Goal: Share content: Share content

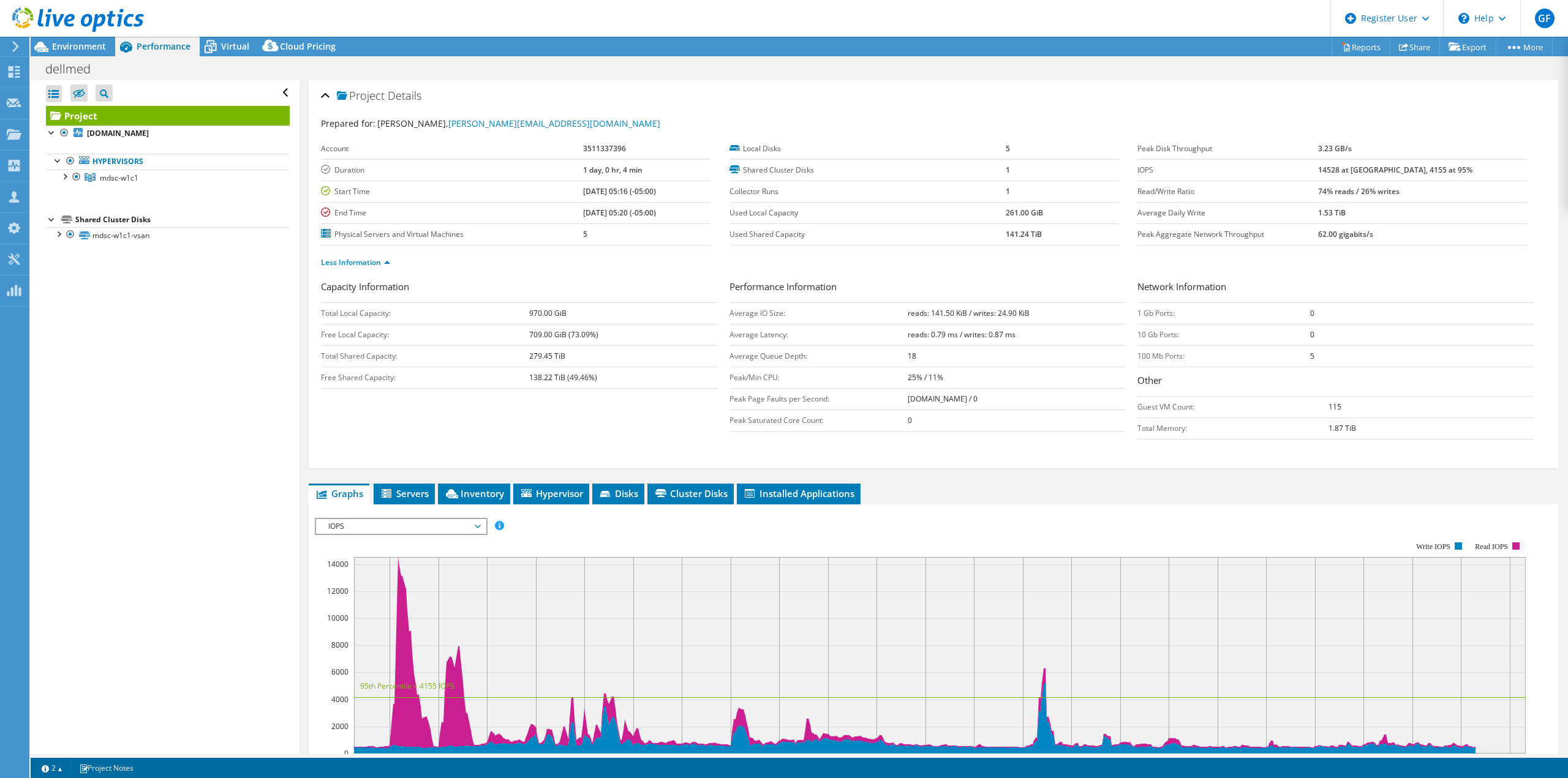
select select "USEast"
select select "USD"
click at [90, 44] on span "Environment" at bounding box center [79, 46] width 54 height 11
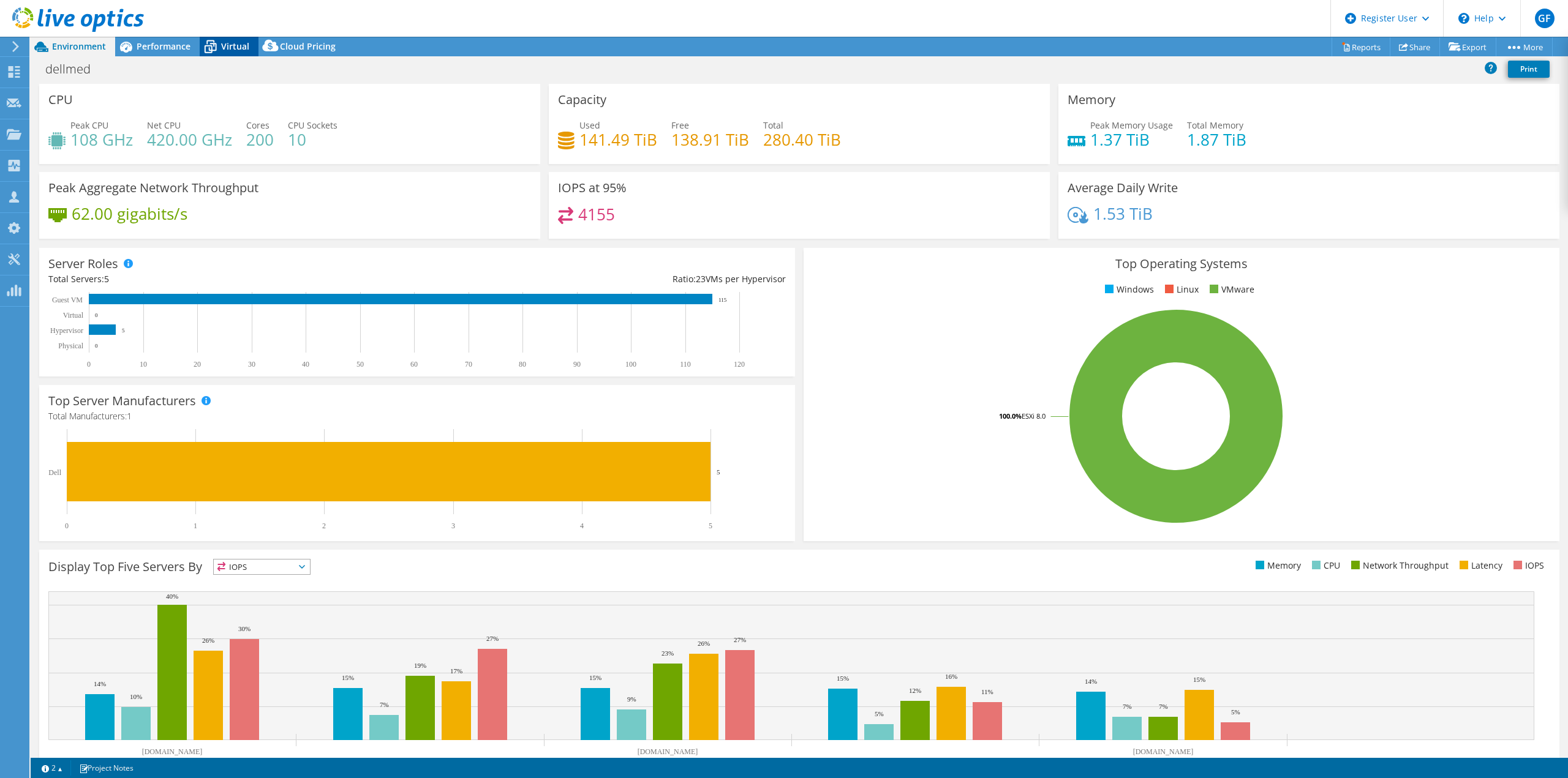
click at [223, 38] on div "Virtual" at bounding box center [229, 47] width 59 height 19
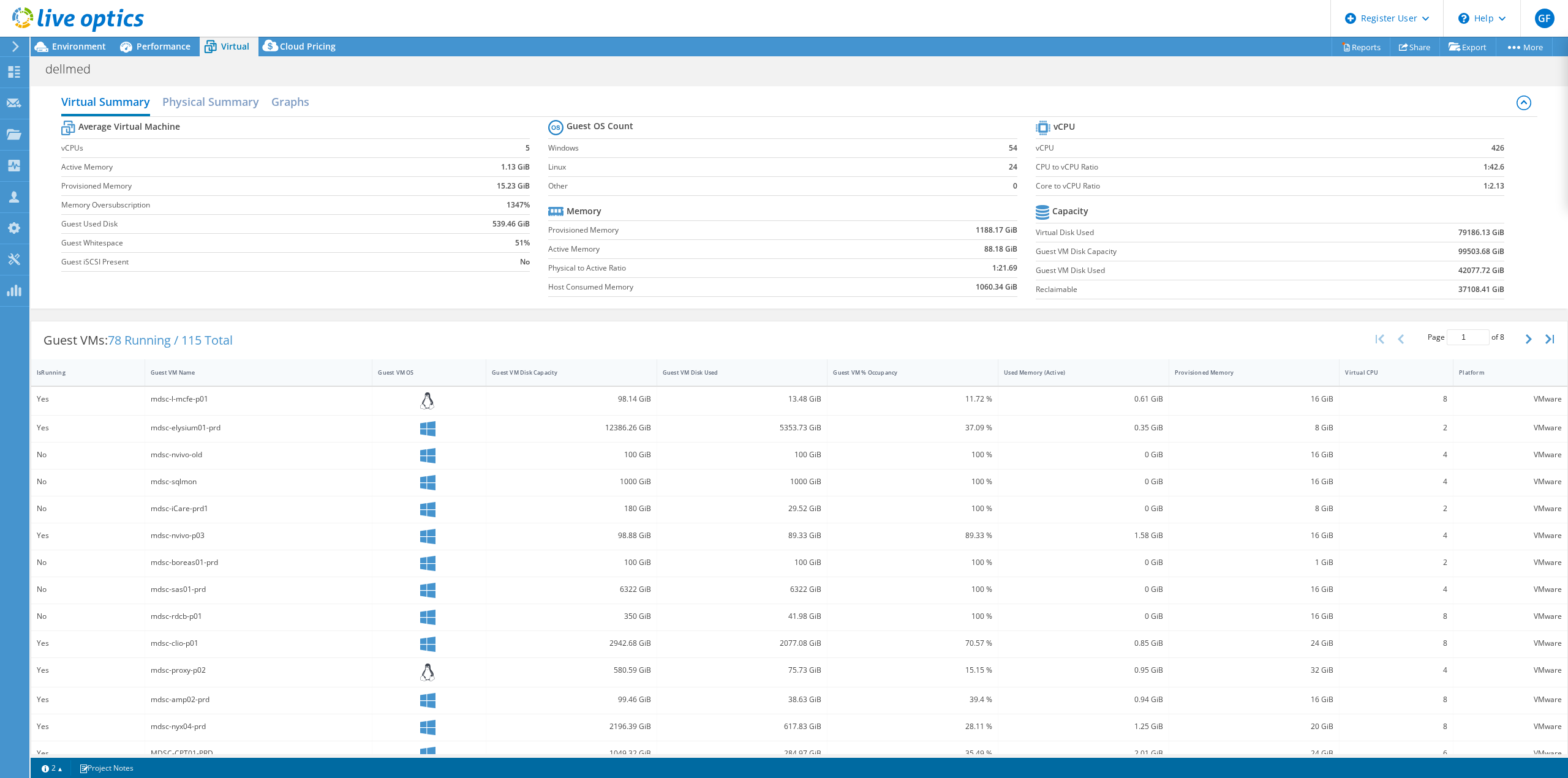
click at [1083, 186] on label "Core to vCPU Ratio" at bounding box center [1216, 185] width 362 height 12
click at [1137, 186] on label "Core to vCPU Ratio" at bounding box center [1216, 185] width 362 height 12
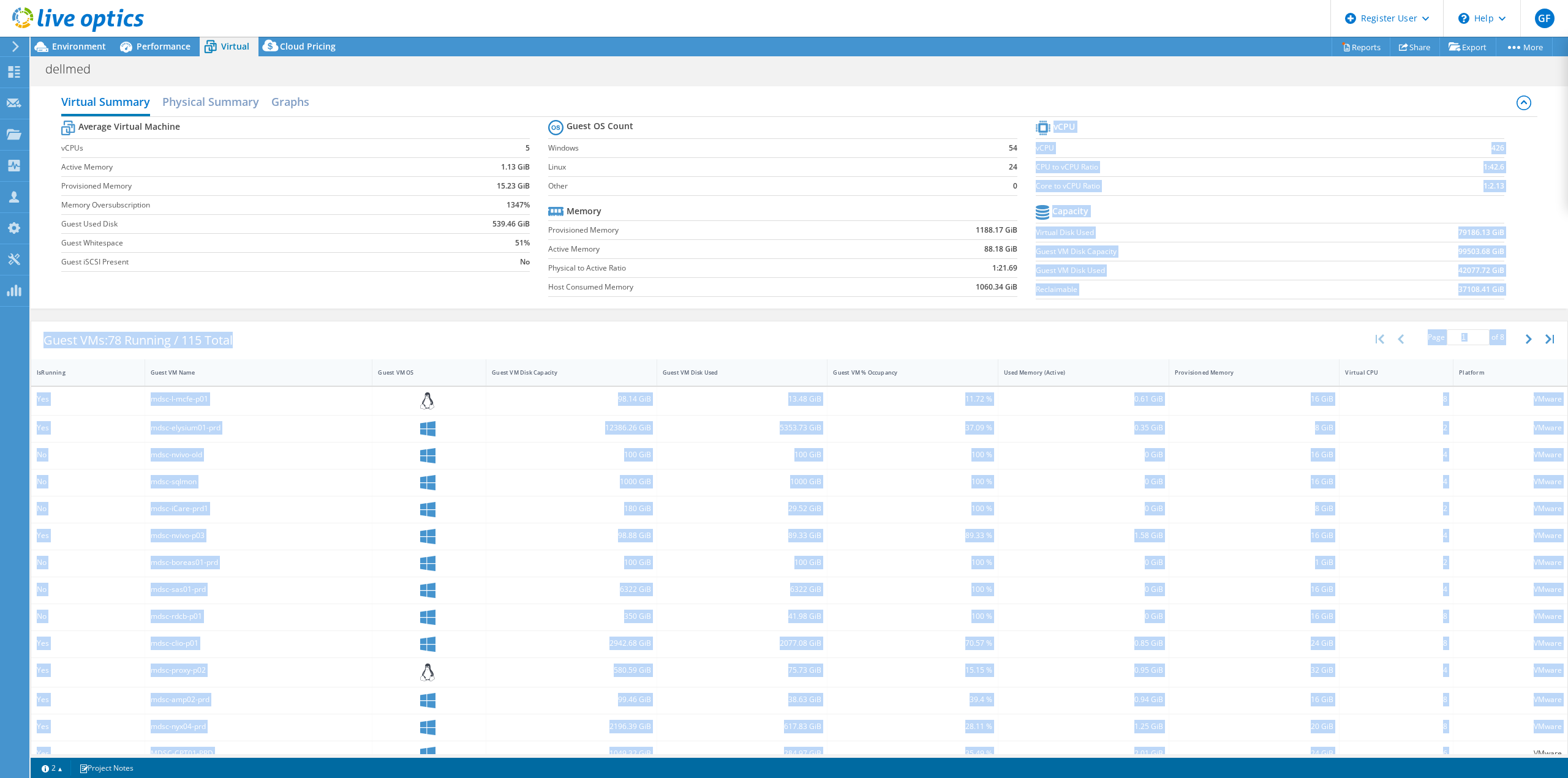
scroll to position [47, 0]
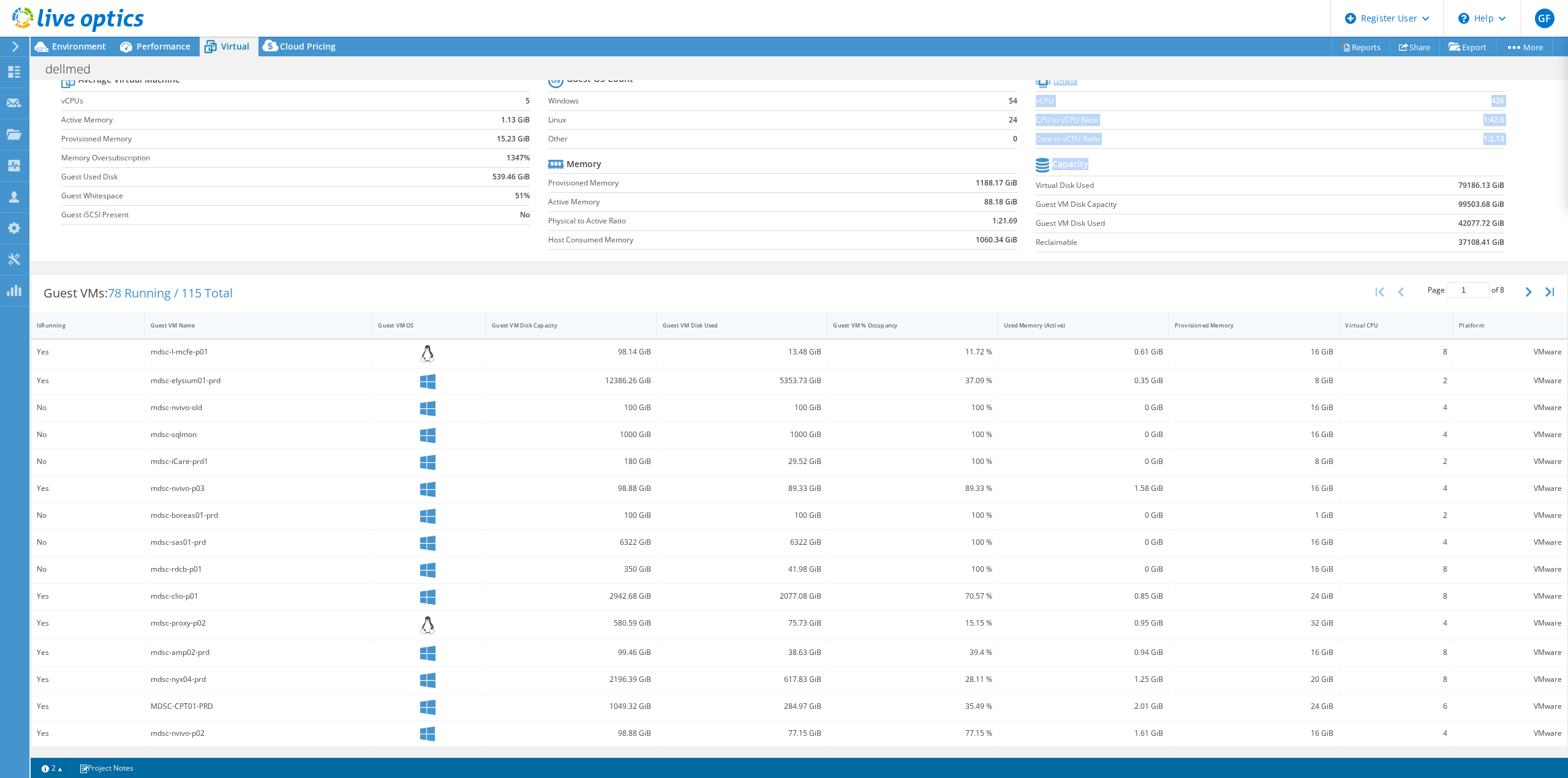
drag, startPoint x: 1029, startPoint y: 129, endPoint x: 1333, endPoint y: 174, distance: 307.3
click at [1333, 174] on section "vCPU vCPU 426 CPU to vCPU Ratio 1:42.6 Core to vCPU Ratio 1:2.13 Capacity Virtu…" at bounding box center [1279, 164] width 487 height 188
click at [1269, 184] on label "Virtual Disk Used" at bounding box center [1188, 185] width 307 height 12
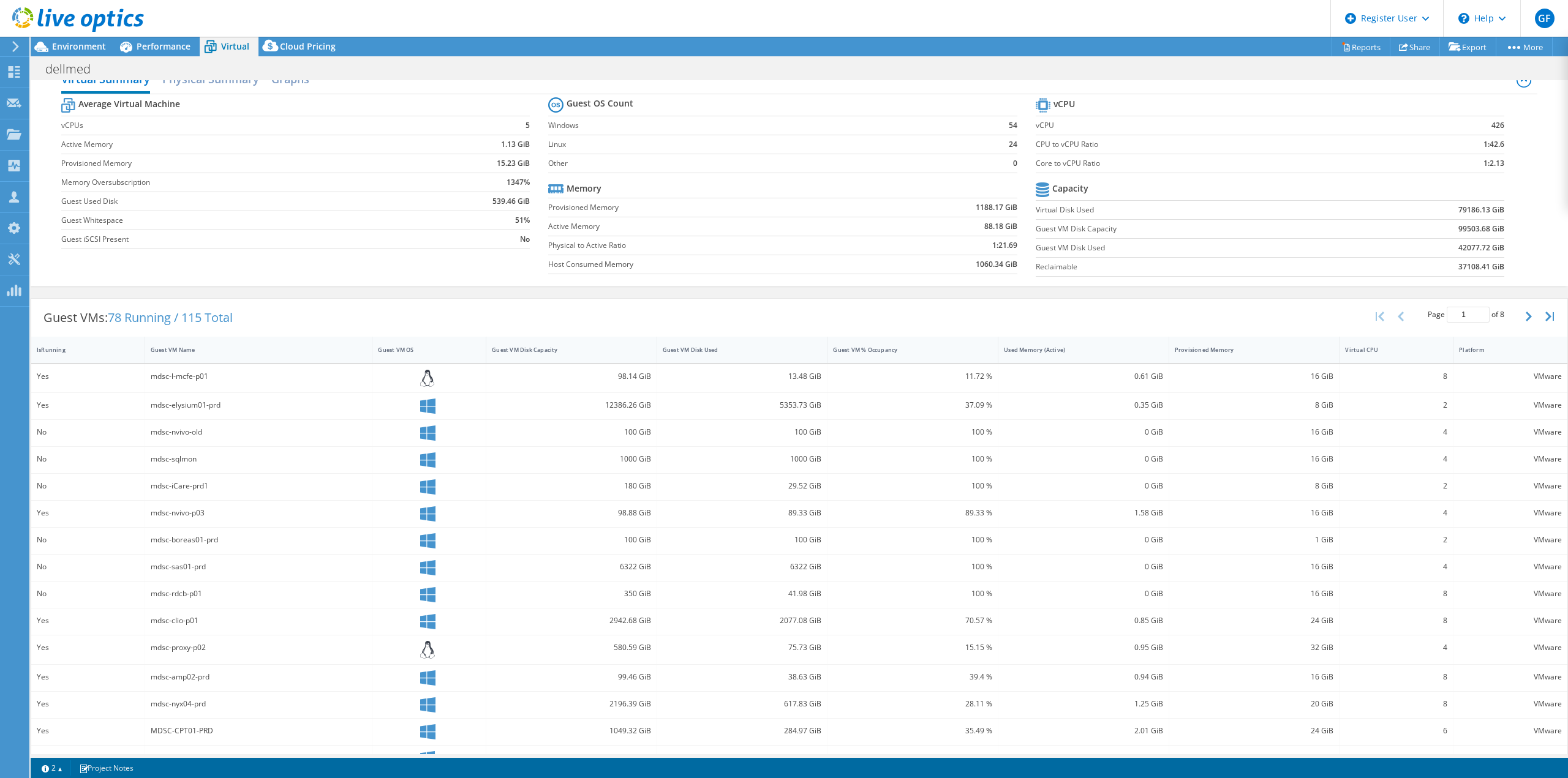
scroll to position [0, 0]
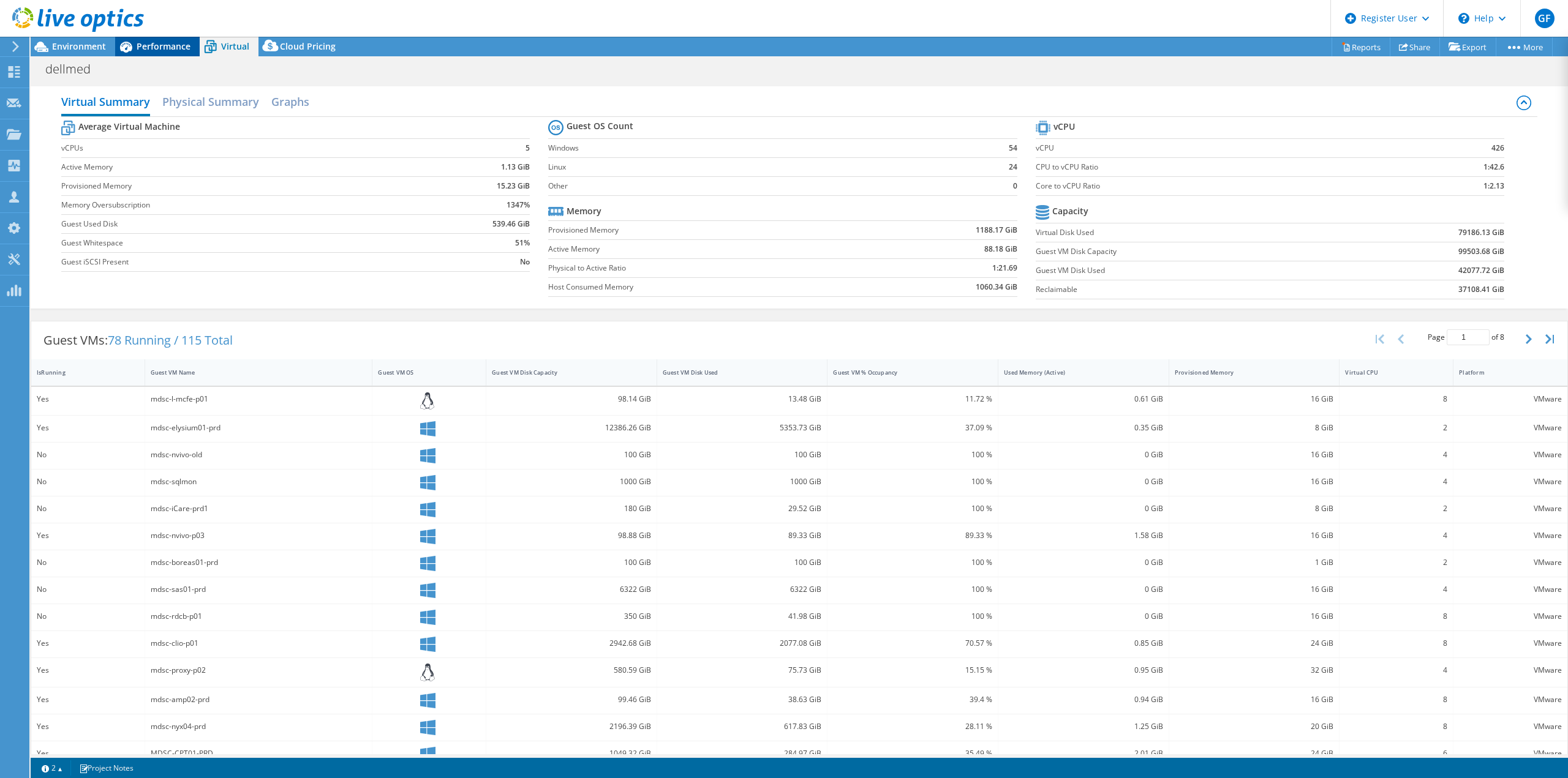
click at [142, 48] on span "Performance" at bounding box center [163, 46] width 54 height 11
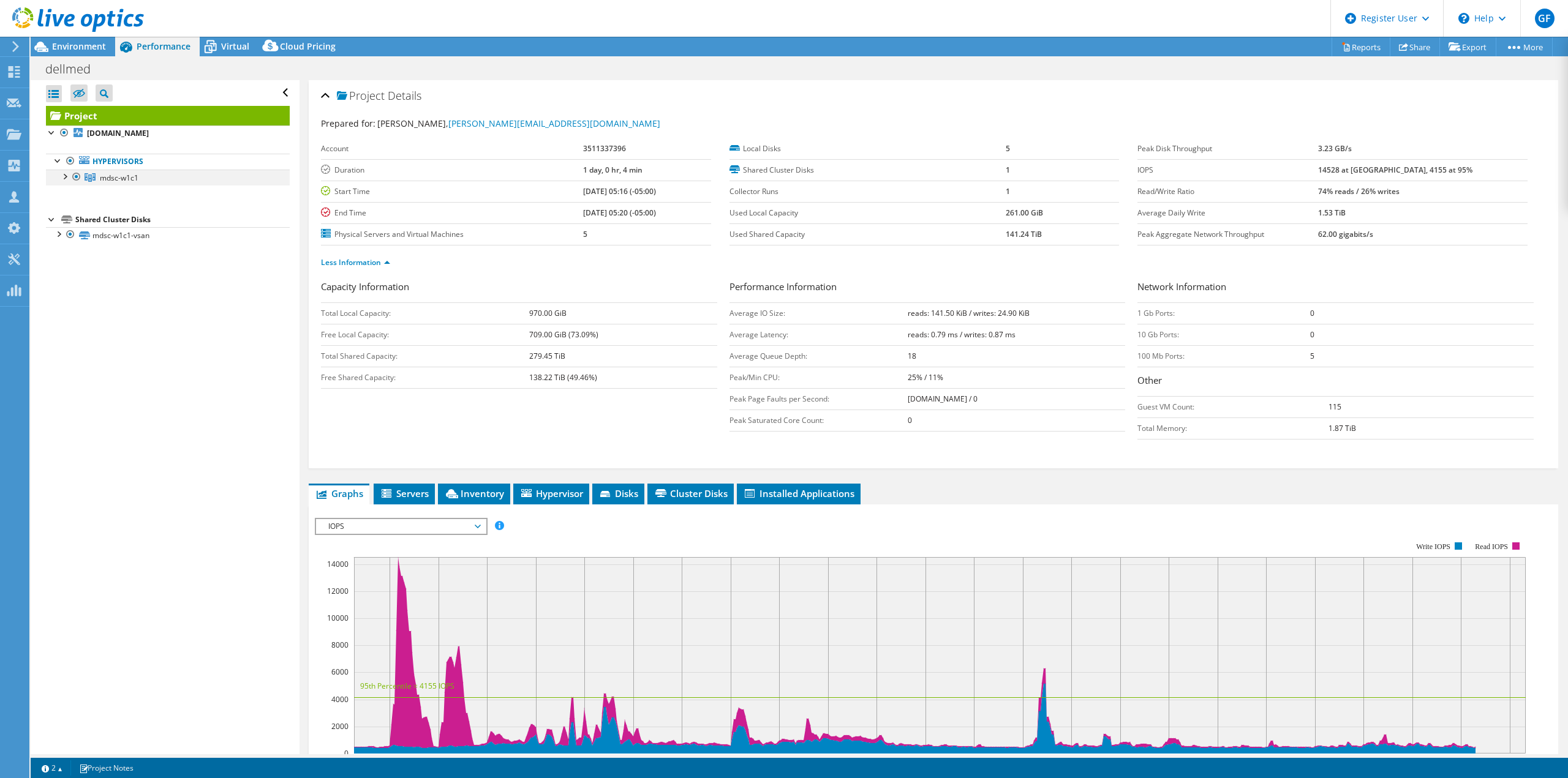
click at [63, 177] on div at bounding box center [64, 175] width 12 height 12
click at [56, 243] on link "mdsc-w1c1-vsan" at bounding box center [168, 235] width 243 height 16
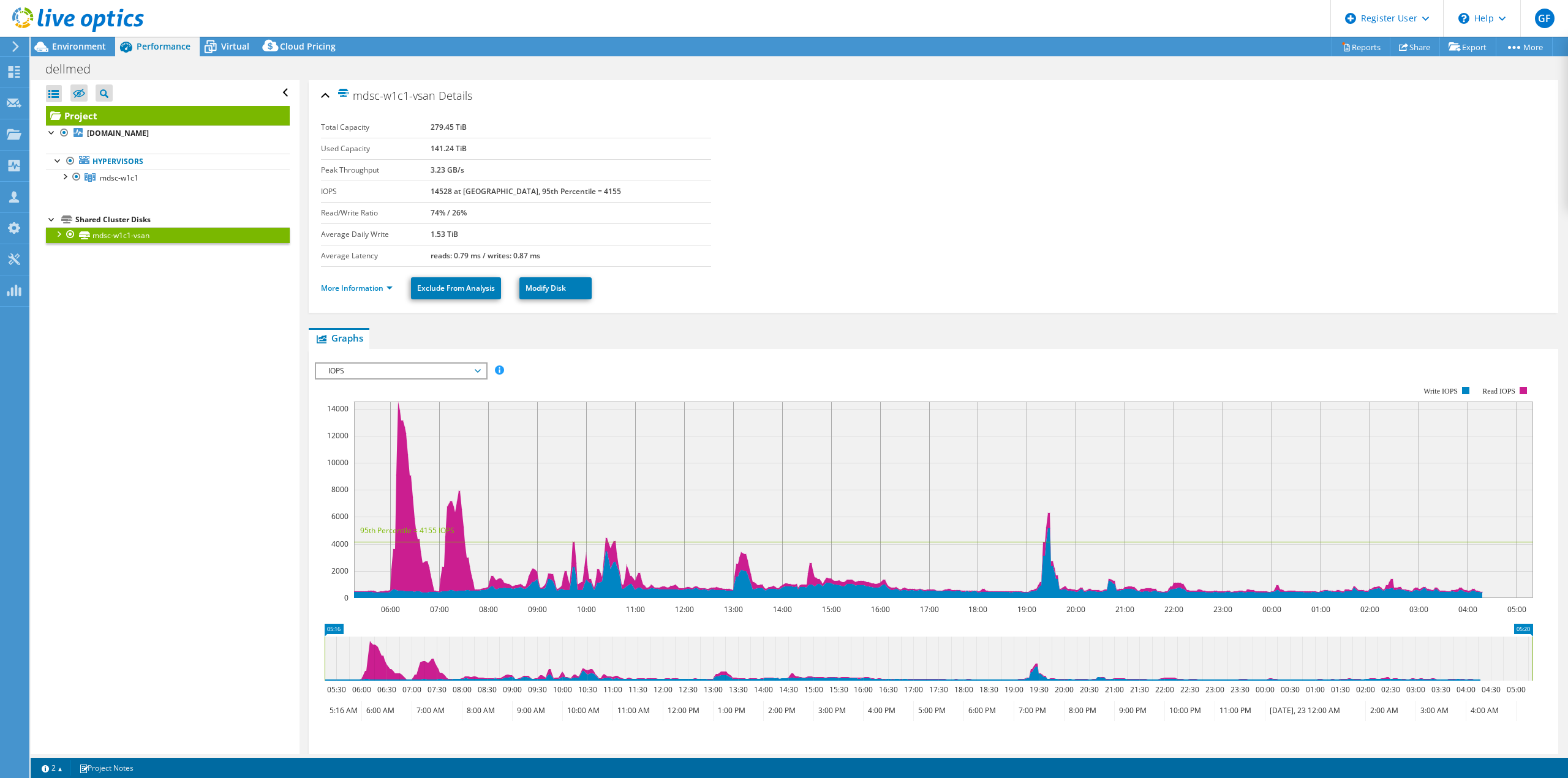
click at [56, 235] on div at bounding box center [58, 233] width 12 height 12
click at [79, 50] on span "Environment" at bounding box center [79, 46] width 54 height 11
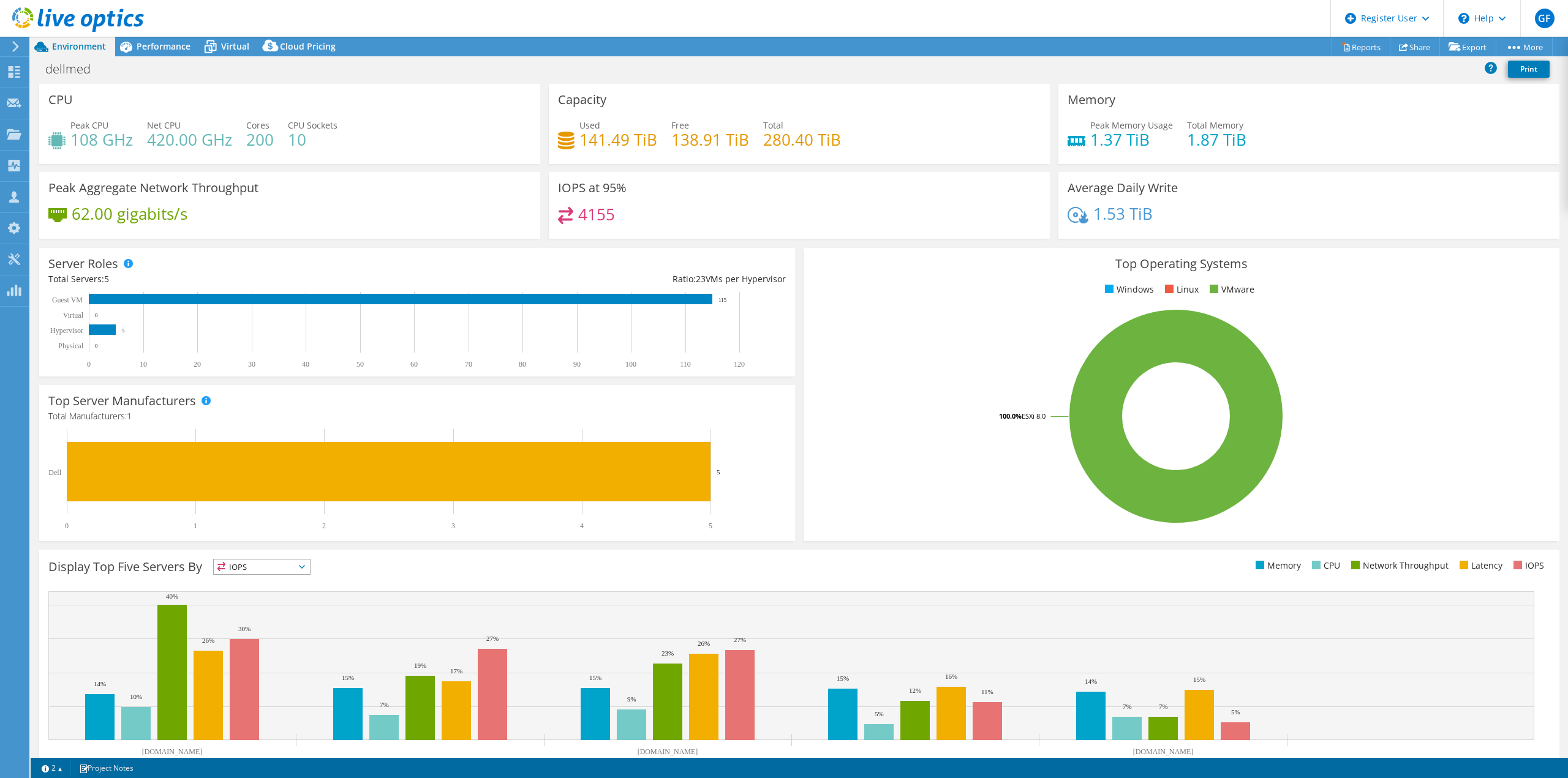
click at [569, 207] on icon at bounding box center [565, 215] width 15 height 17
click at [648, 219] on div "4155" at bounding box center [799, 220] width 483 height 27
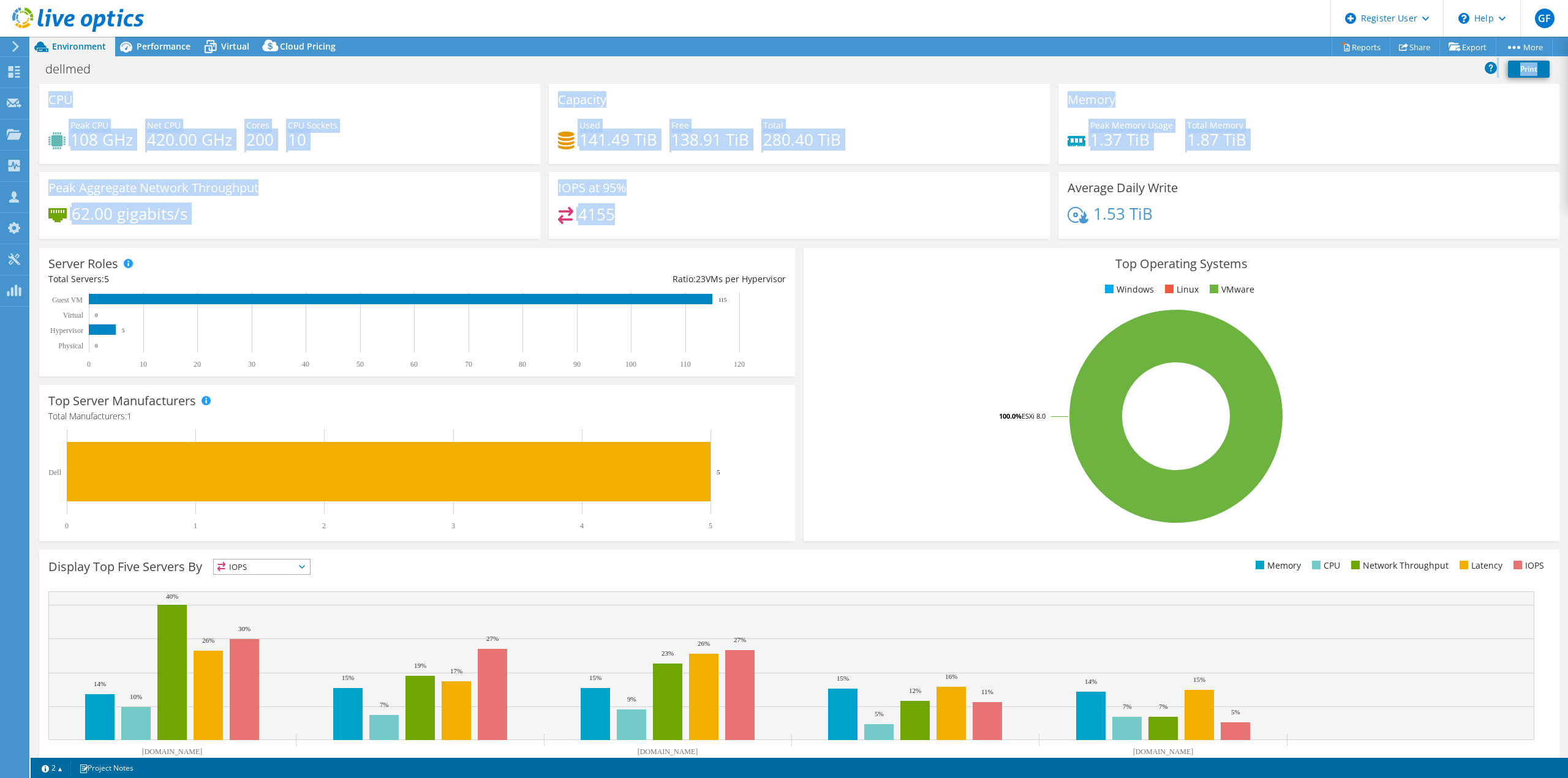
drag, startPoint x: 629, startPoint y: 214, endPoint x: 339, endPoint y: 81, distance: 319.0
click at [339, 81] on div "Project Actions Project Actions Reports Share Export vSAN ReadyNode Sizer" at bounding box center [799, 408] width 1537 height 742
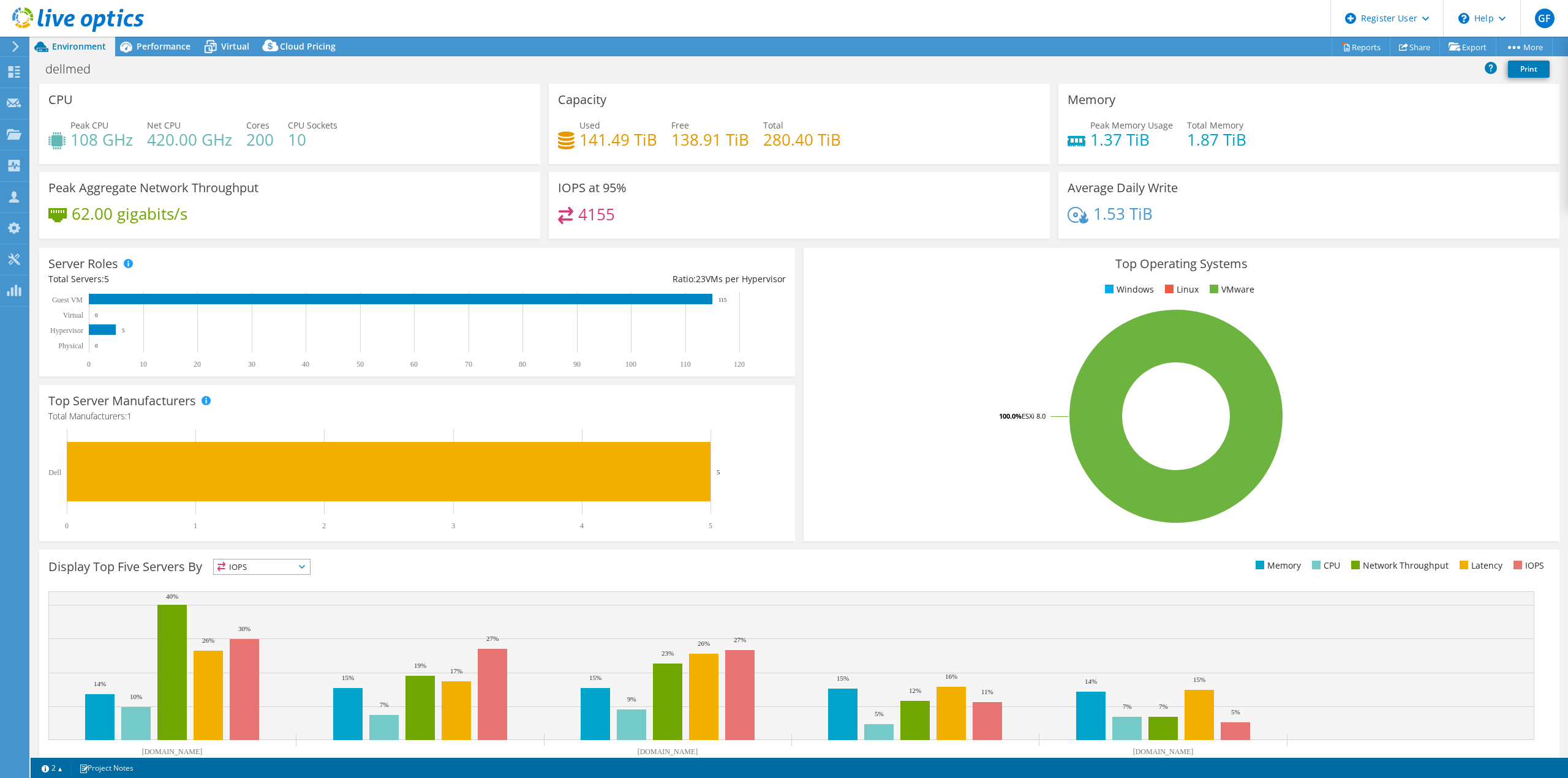
click at [747, 228] on div "4155" at bounding box center [799, 220] width 483 height 27
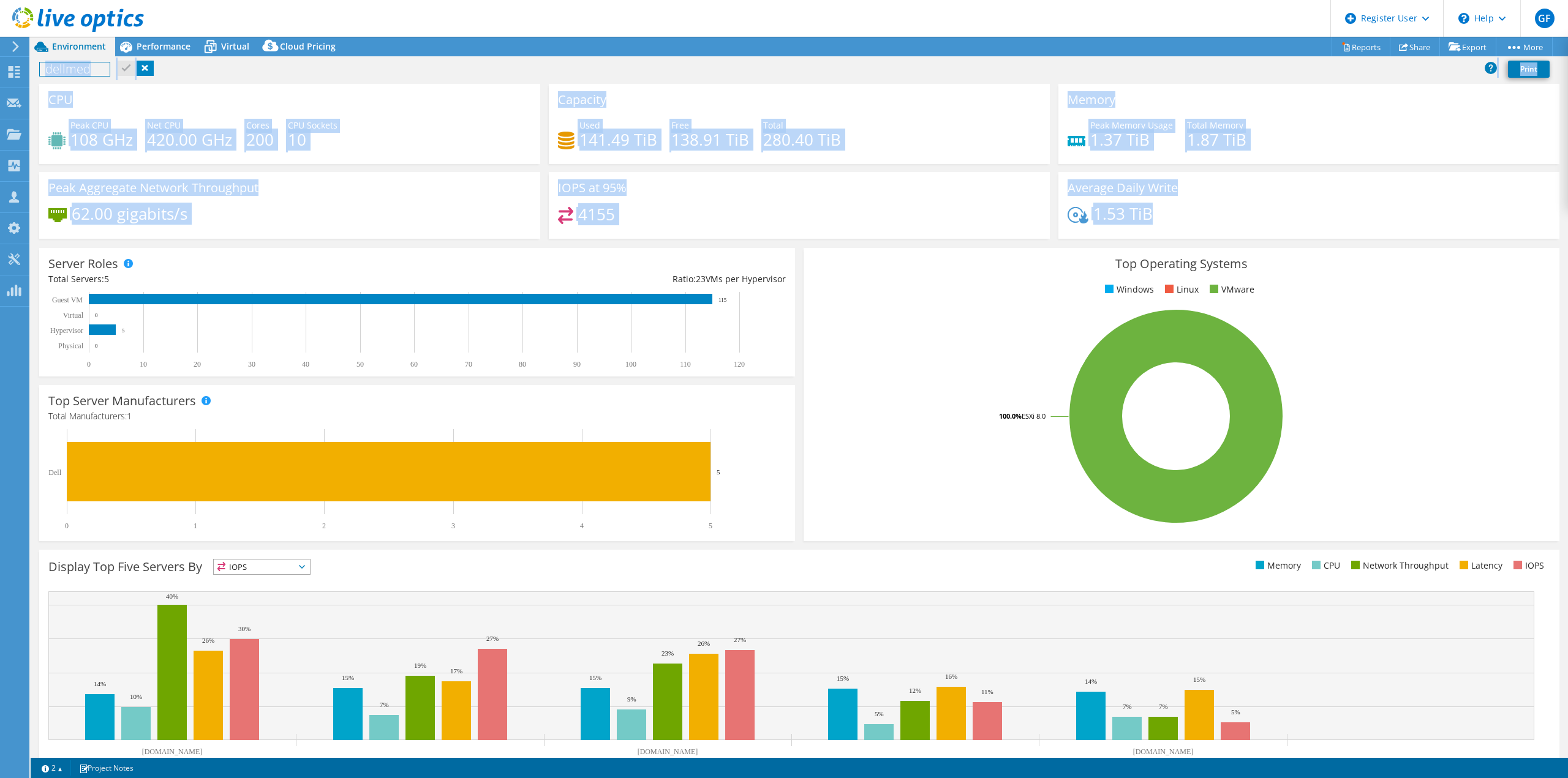
drag, startPoint x: 1253, startPoint y: 220, endPoint x: 60, endPoint y: 11, distance: 1211.2
click at [60, 11] on div "GF Dell User Gabriel Fula Gabriel.Fula@dell.com Dell My Profile Log Out \n Help…" at bounding box center [784, 389] width 1568 height 778
click at [482, 161] on div "CPU Peak CPU 108 GHz Net CPU 420.00 GHz Cores 200 CPU Sockets 10" at bounding box center [289, 124] width 501 height 81
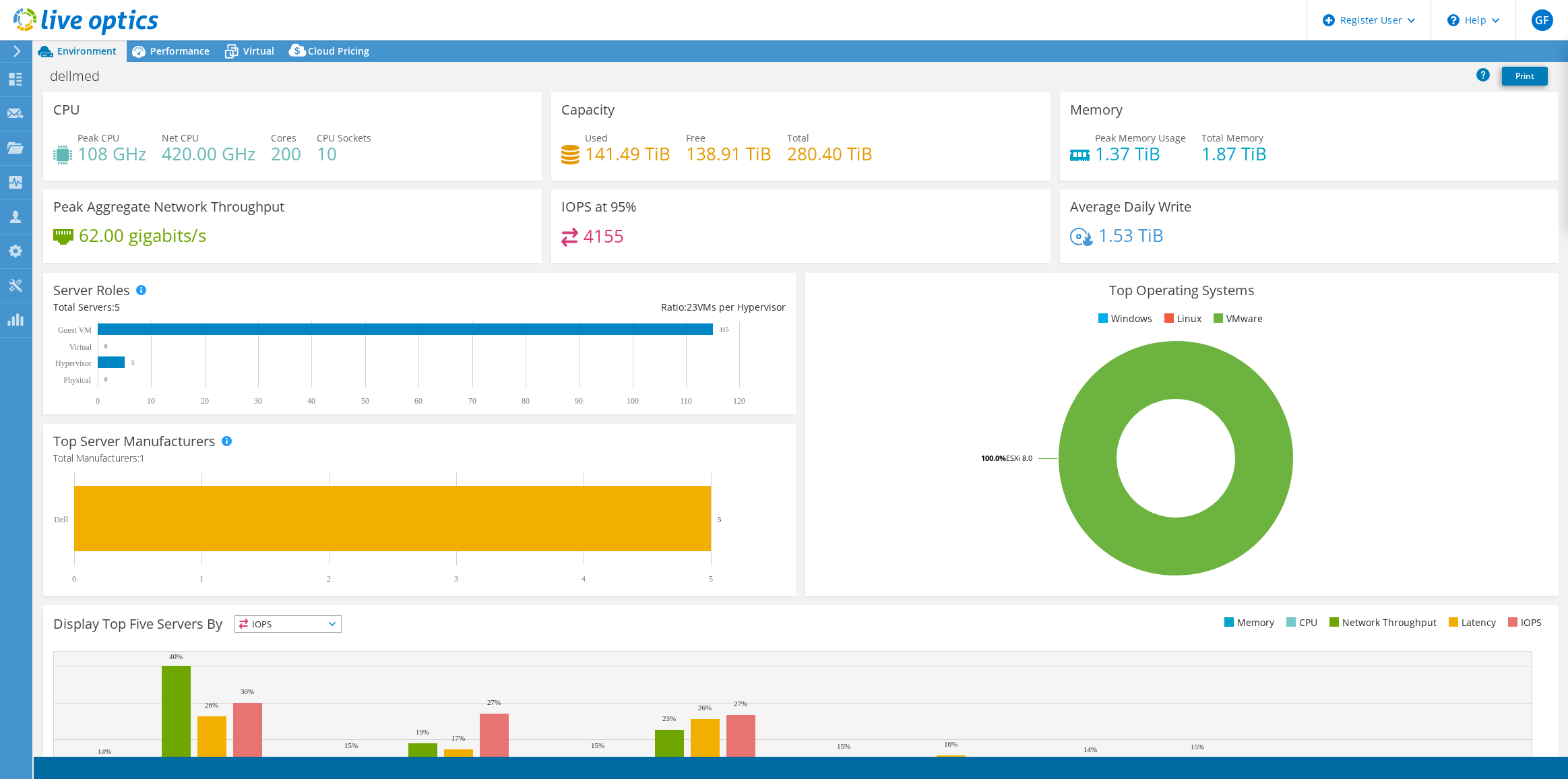
select select "USEast"
select select "USD"
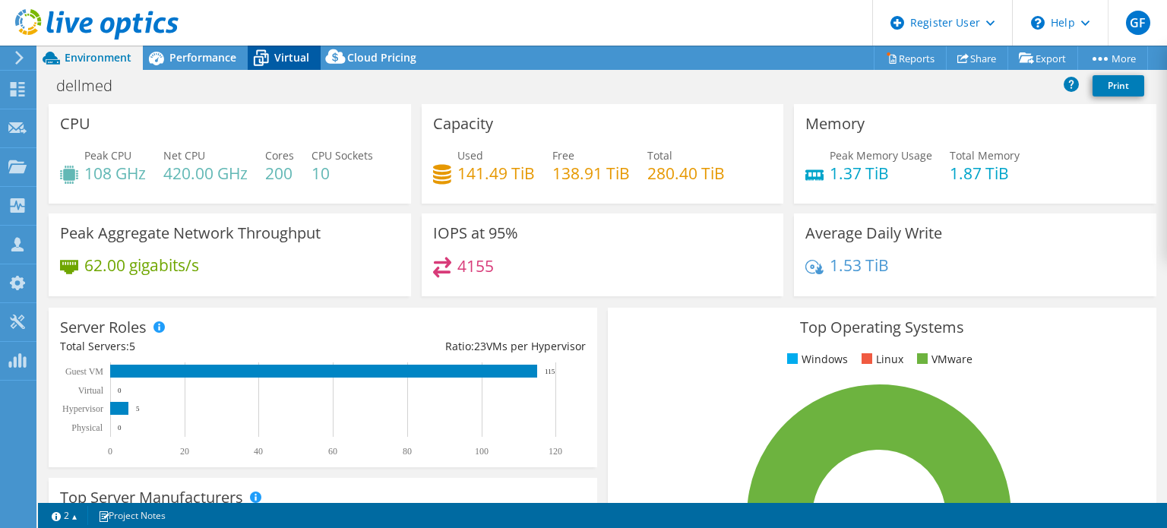
click at [303, 53] on span "Virtual" at bounding box center [291, 57] width 35 height 14
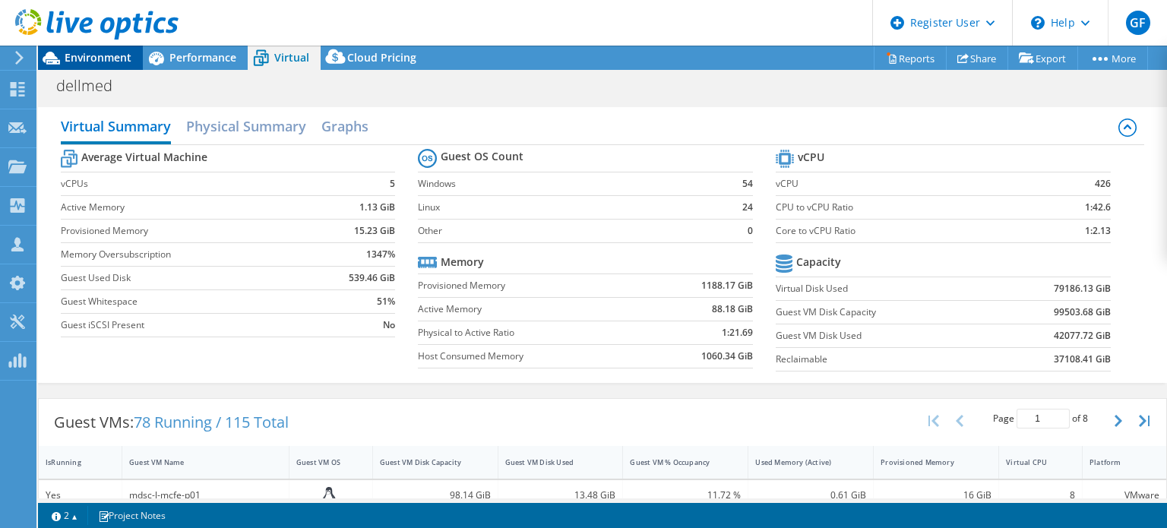
click at [94, 62] on span "Environment" at bounding box center [98, 57] width 67 height 14
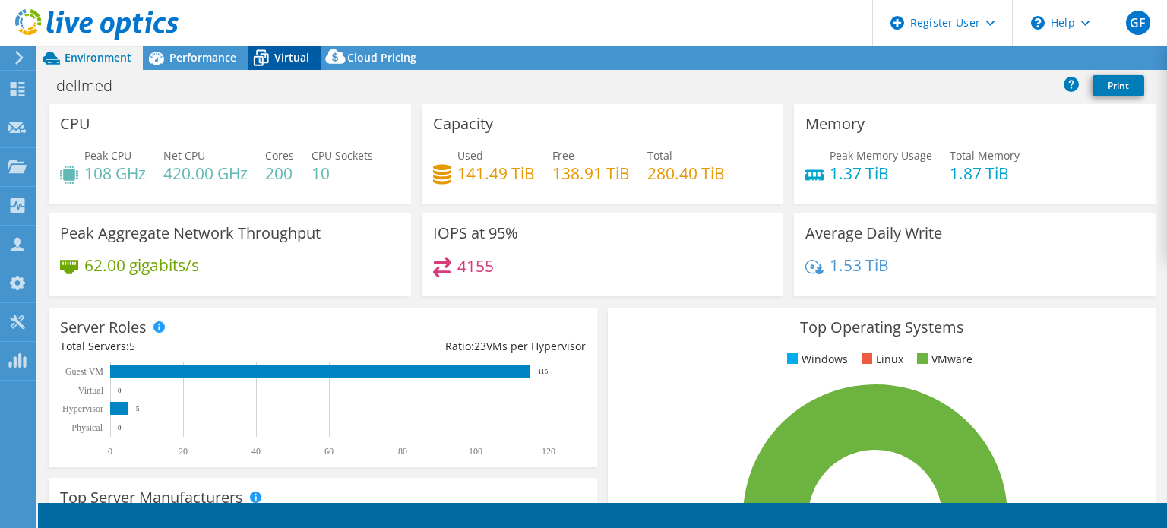
click at [286, 58] on span "Virtual" at bounding box center [291, 57] width 35 height 14
select select "USEast"
select select "USD"
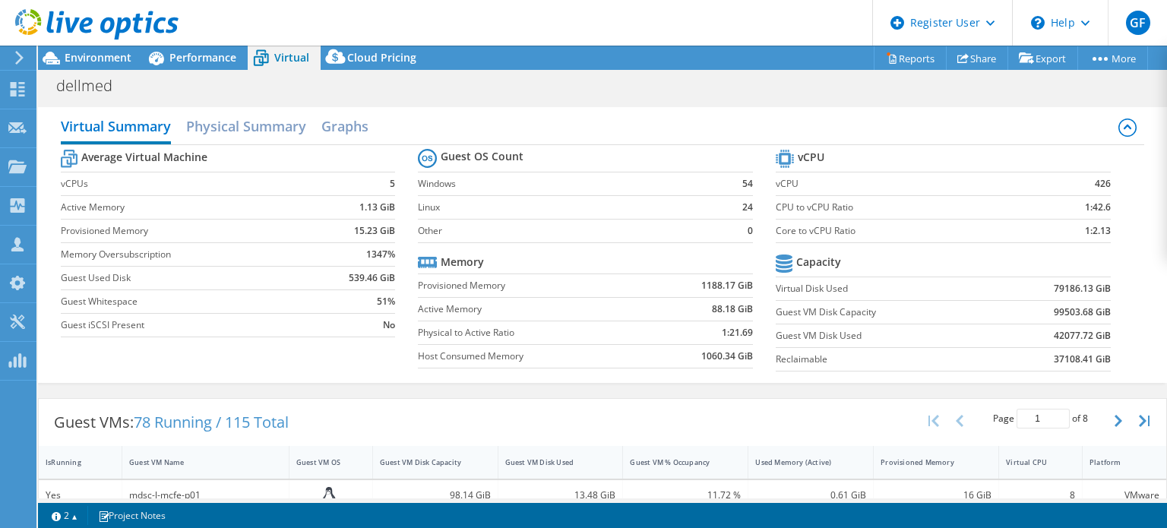
click at [82, 49] on div at bounding box center [89, 25] width 179 height 51
click at [110, 57] on span "Environment" at bounding box center [98, 57] width 67 height 14
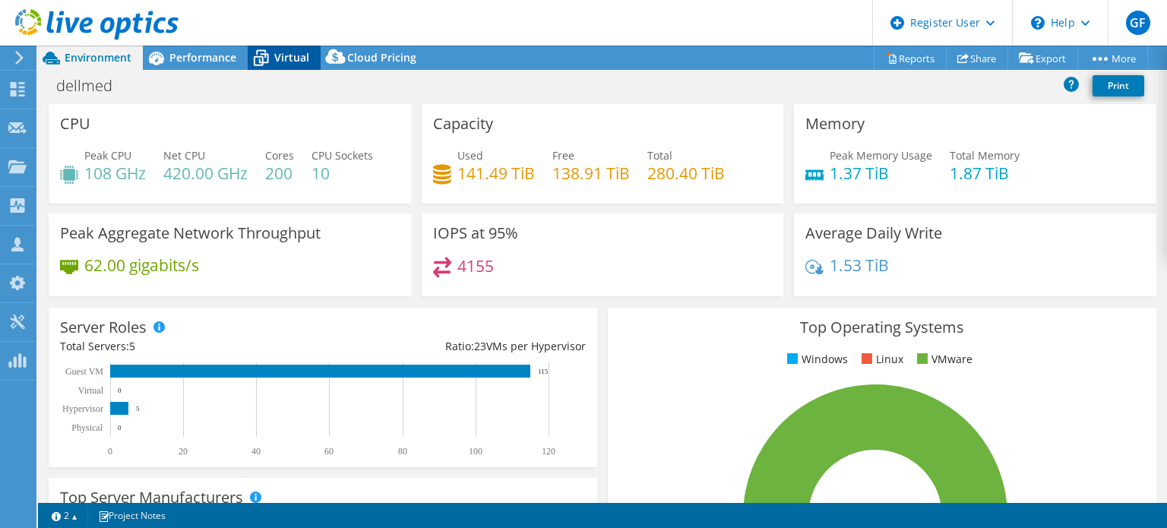
click at [288, 48] on div "Virtual" at bounding box center [284, 58] width 73 height 24
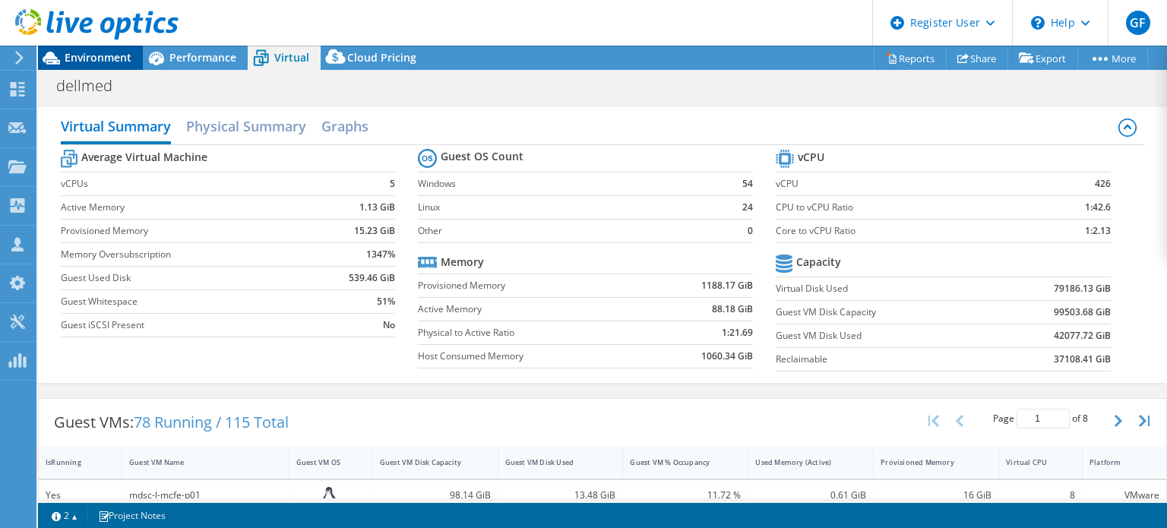
click at [96, 61] on span "Environment" at bounding box center [98, 57] width 67 height 14
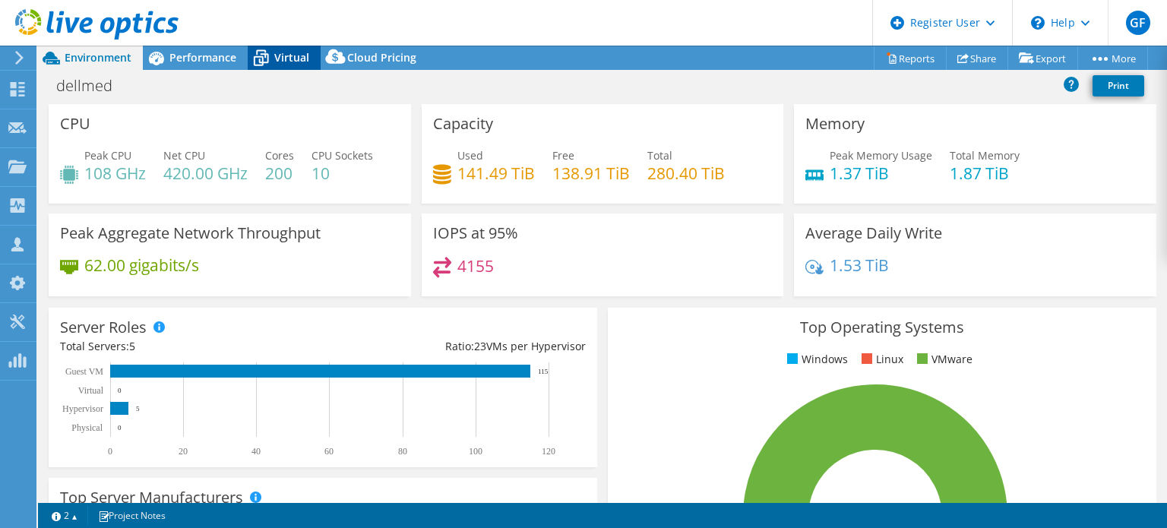
click at [294, 52] on span "Virtual" at bounding box center [291, 57] width 35 height 14
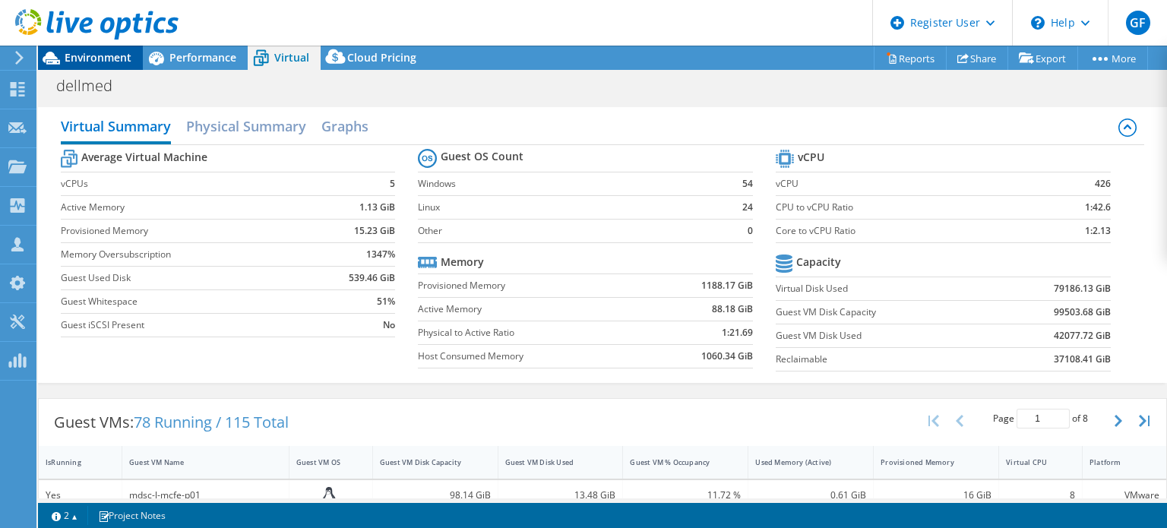
click at [127, 54] on span "Environment" at bounding box center [98, 57] width 67 height 14
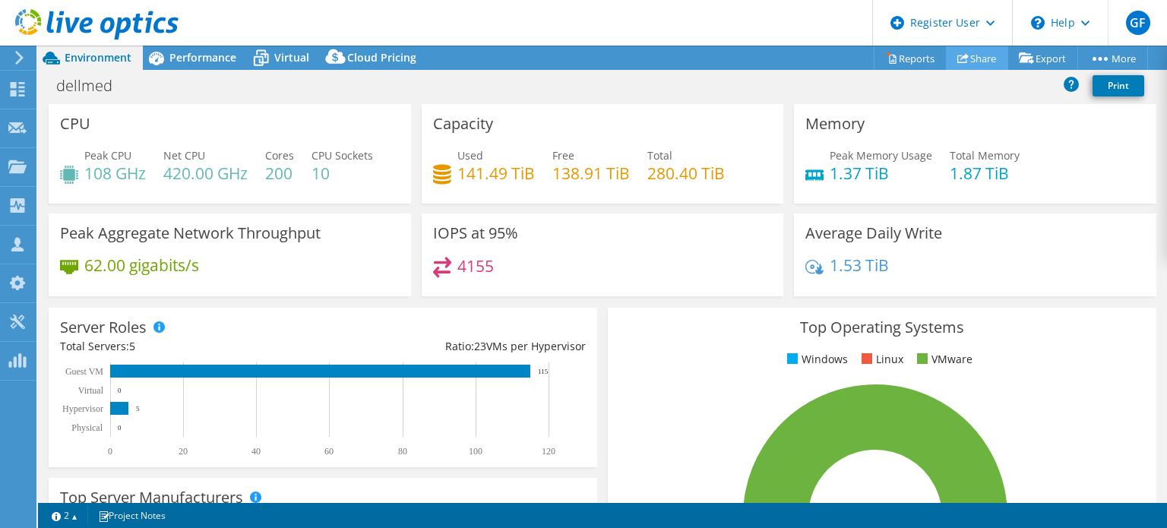
click at [975, 49] on link "Share" at bounding box center [977, 58] width 62 height 24
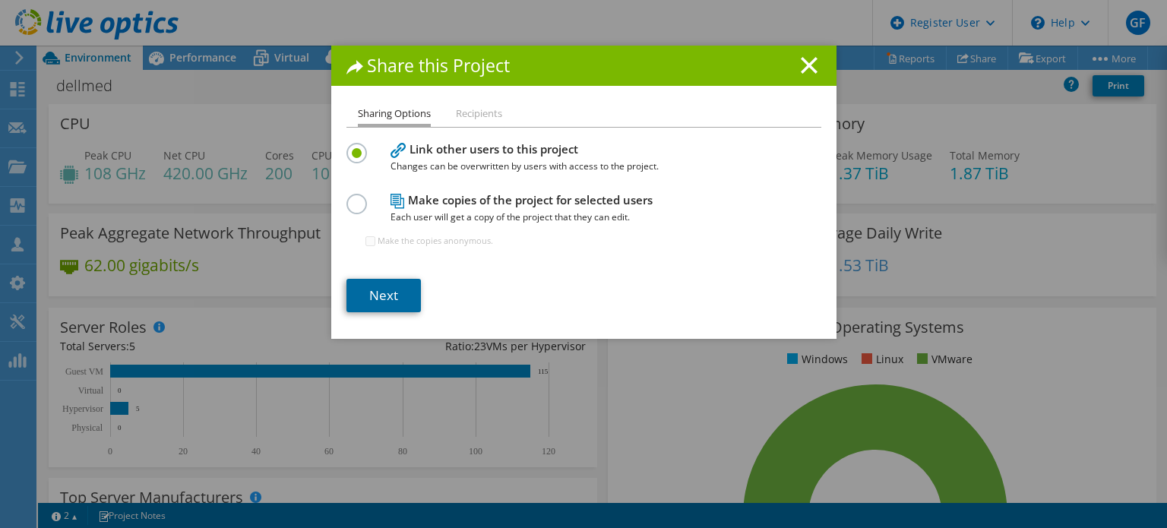
click at [395, 289] on link "Next" at bounding box center [383, 295] width 74 height 33
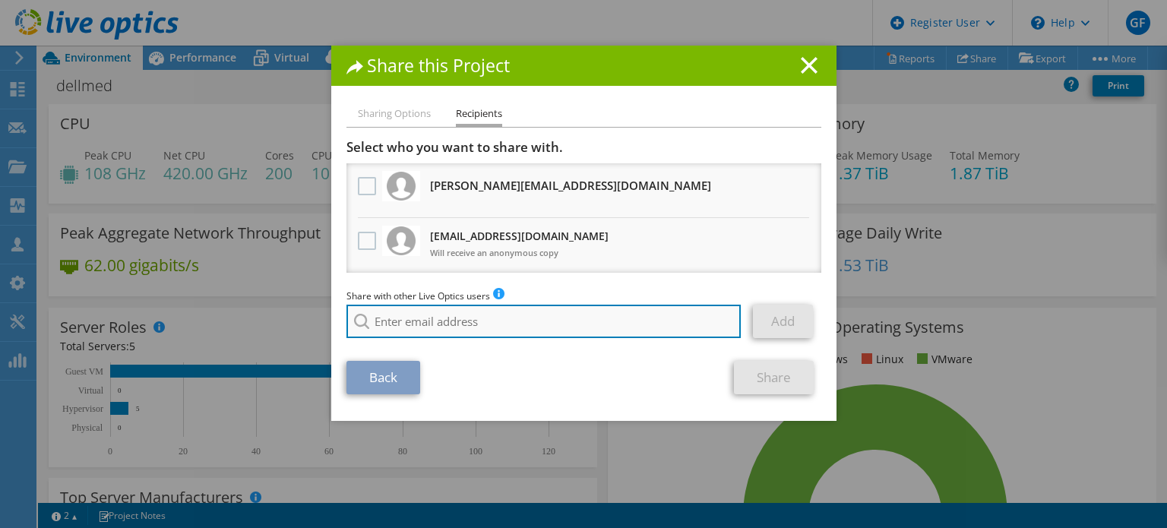
click at [494, 320] on input "search" at bounding box center [543, 321] width 395 height 33
paste input "chris.case@sequeldata.com"
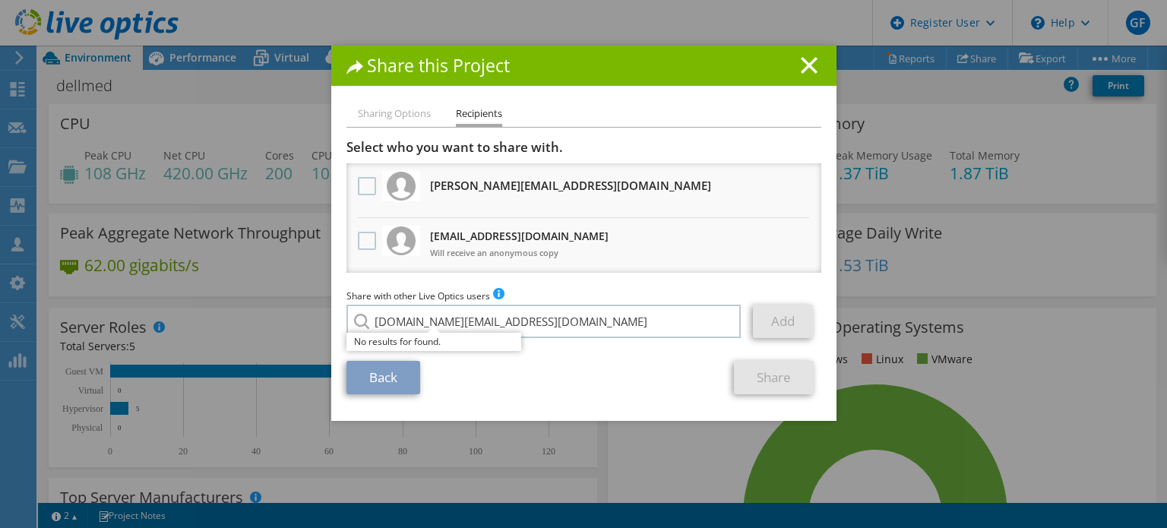
click at [645, 381] on div "Back Share" at bounding box center [583, 377] width 475 height 33
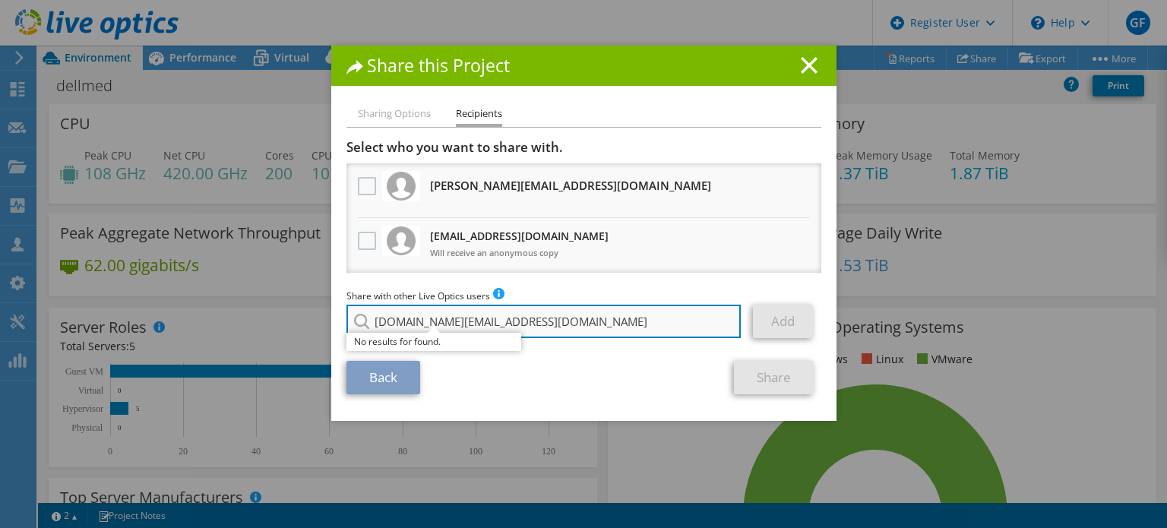
click at [562, 305] on input "chris.case@sequeldata.com" at bounding box center [543, 321] width 395 height 33
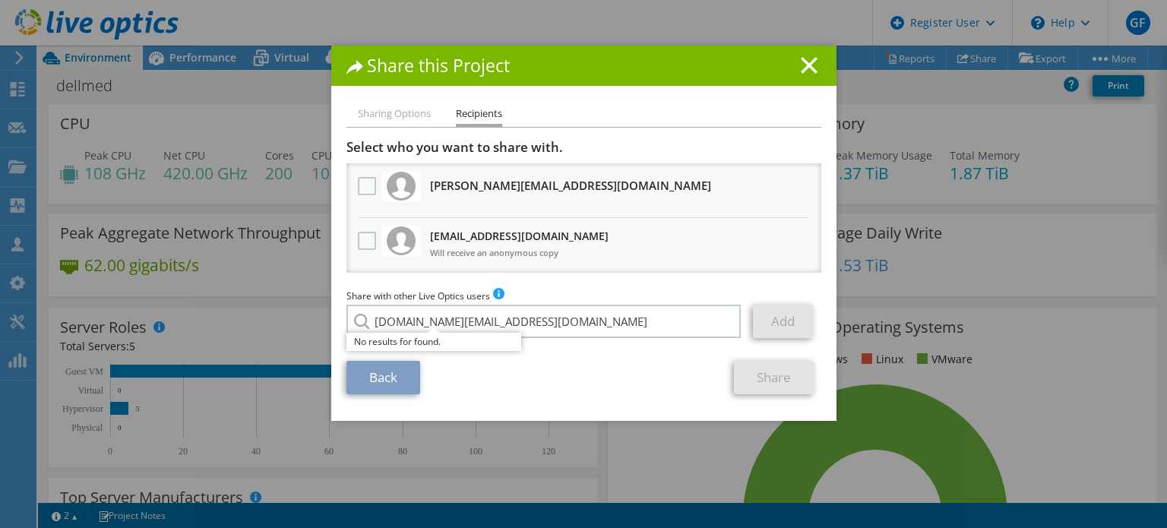
click at [793, 321] on link "Add" at bounding box center [783, 321] width 60 height 33
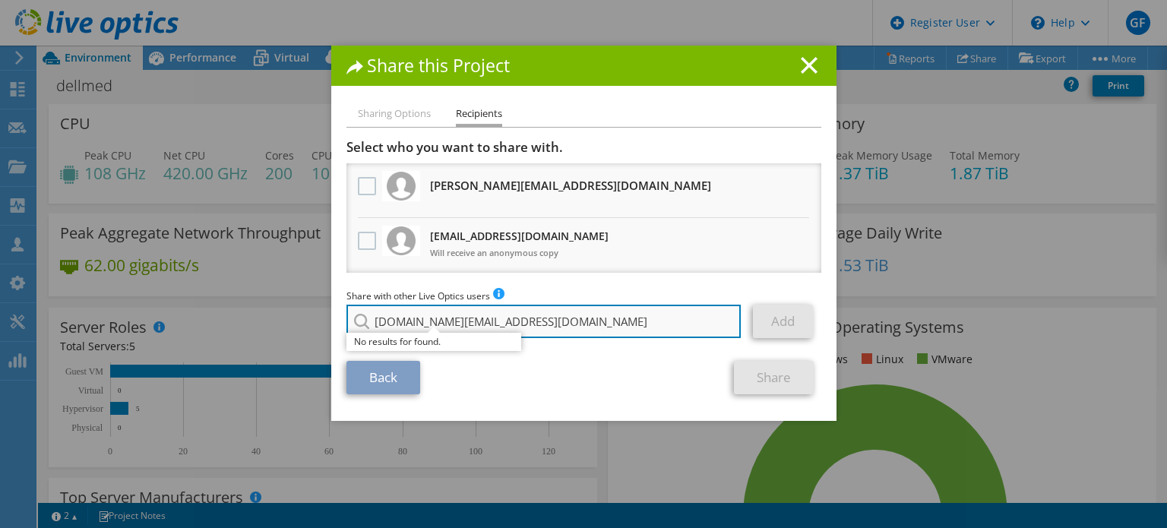
click at [539, 324] on input "chris.case@sequeldata.com" at bounding box center [543, 321] width 395 height 33
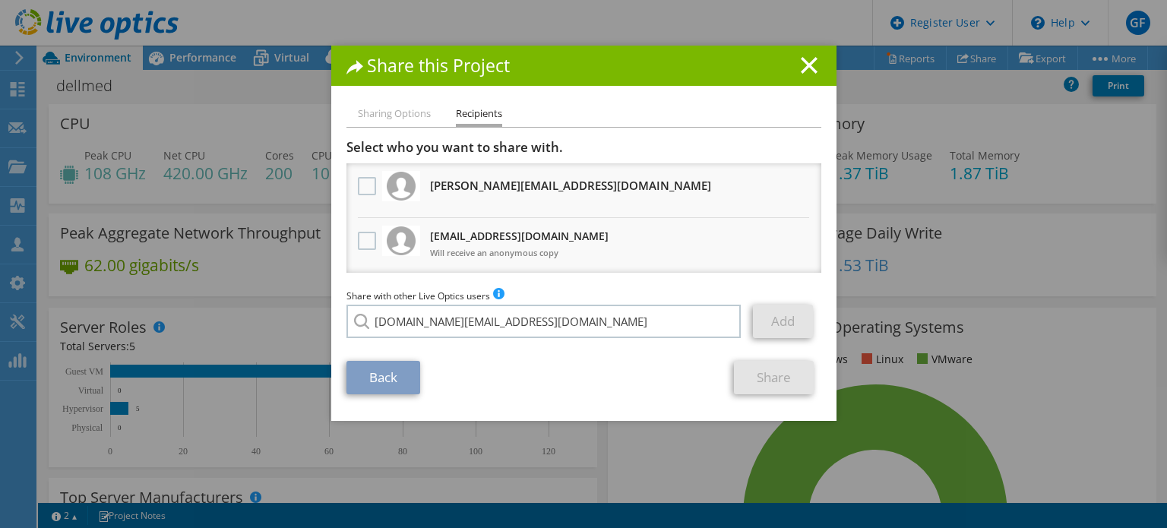
click at [567, 379] on div "Back Share" at bounding box center [583, 377] width 475 height 33
click at [383, 104] on div "Share this Project Sharing Options Recipients Link other users to this project …" at bounding box center [583, 233] width 505 height 375
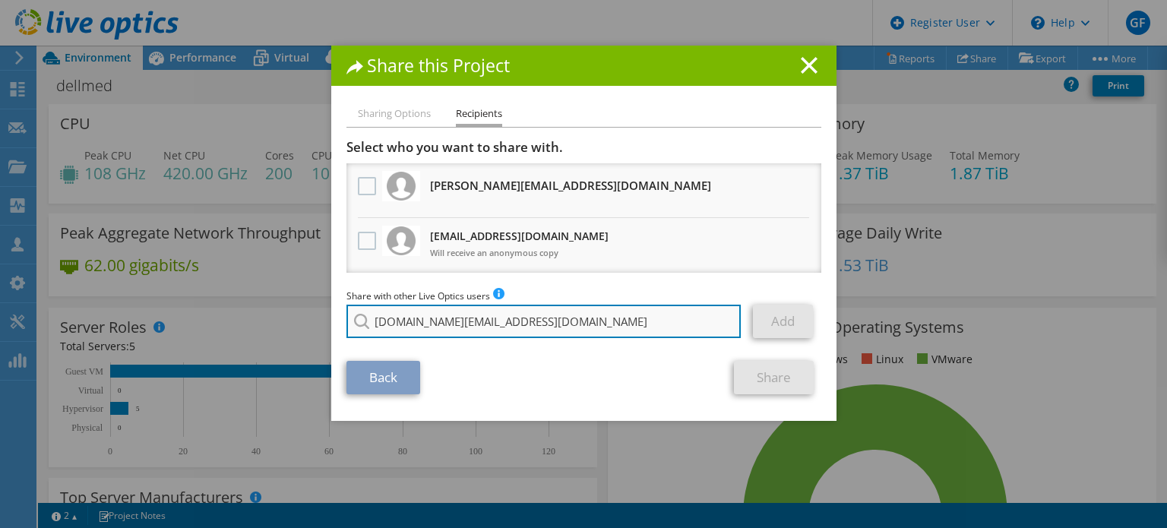
click at [548, 328] on input "chris.case@sequeldata.com" at bounding box center [543, 321] width 395 height 33
type input "chris.case@sequeldata.co"
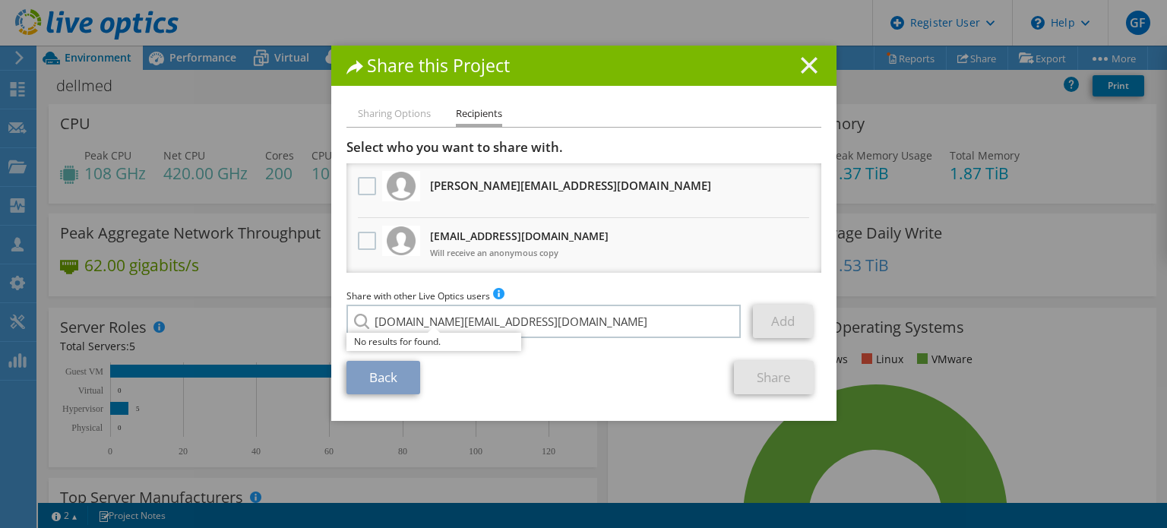
click at [801, 63] on line at bounding box center [808, 65] width 15 height 15
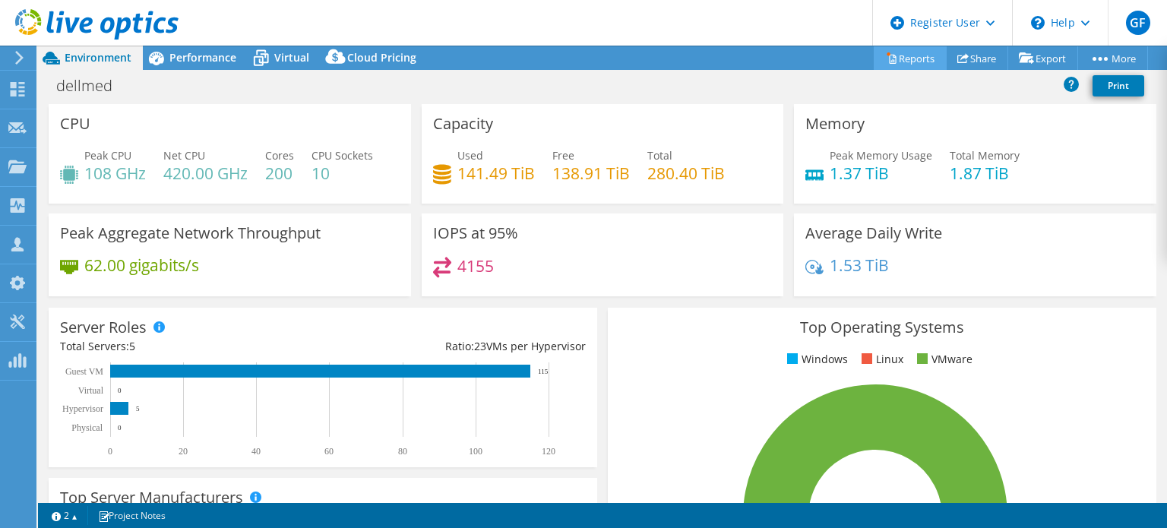
click at [903, 55] on link "Reports" at bounding box center [910, 58] width 73 height 24
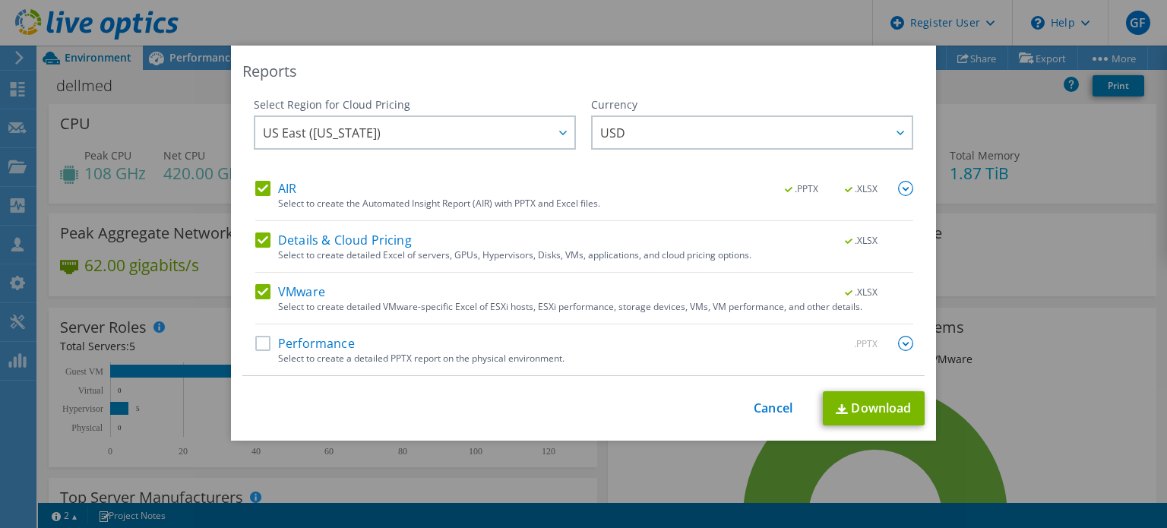
click at [295, 240] on label "Details & Cloud Pricing" at bounding box center [333, 239] width 156 height 15
click at [0, 0] on input "Details & Cloud Pricing" at bounding box center [0, 0] width 0 height 0
click at [869, 404] on link "Download" at bounding box center [874, 408] width 102 height 34
click at [763, 405] on link "Cancel" at bounding box center [773, 408] width 39 height 14
